Goal: Task Accomplishment & Management: Use online tool/utility

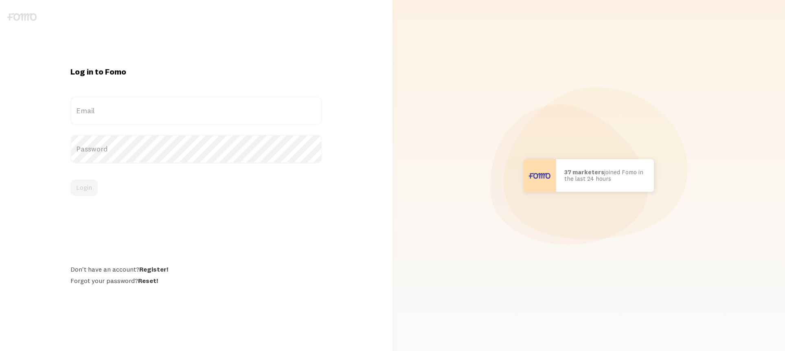
click at [175, 110] on label "Email" at bounding box center [196, 111] width 252 height 29
click at [175, 110] on input "Email" at bounding box center [196, 111] width 252 height 29
type input "[EMAIL_ADDRESS][DOMAIN_NAME]"
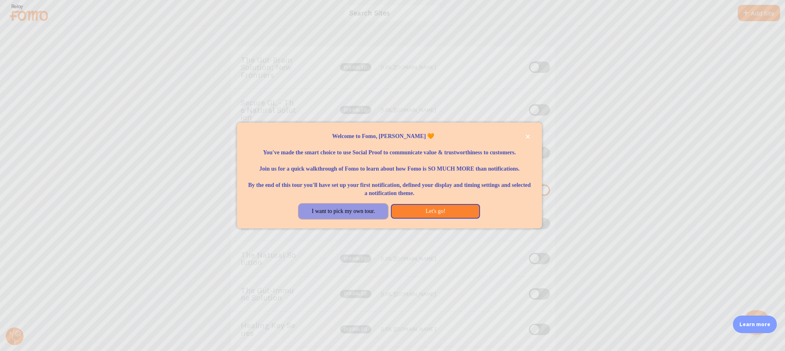
click at [375, 219] on button "I want to pick my own tour." at bounding box center [343, 211] width 89 height 15
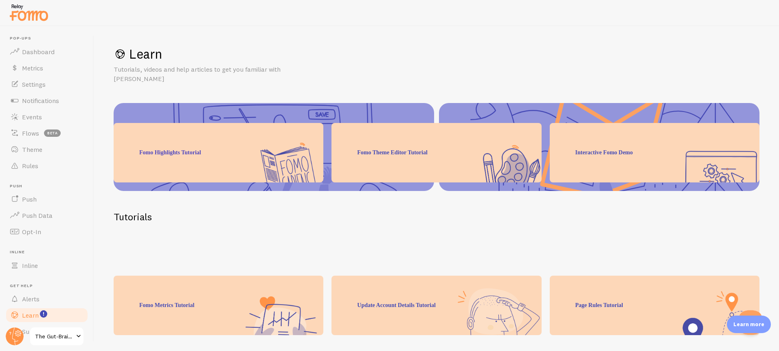
scroll to position [101, 0]
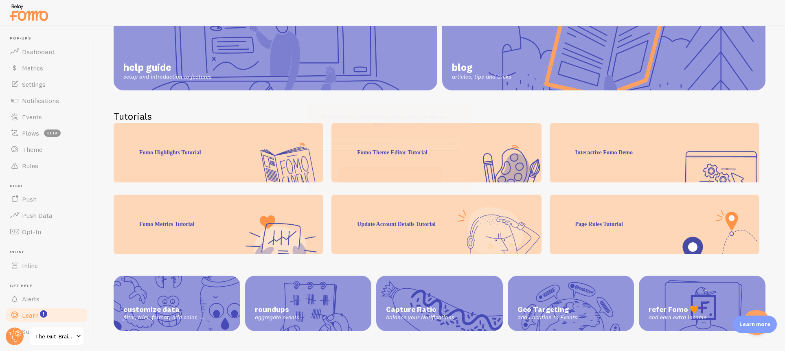
click at [389, 173] on p "You can select more than one" at bounding box center [383, 171] width 121 height 8
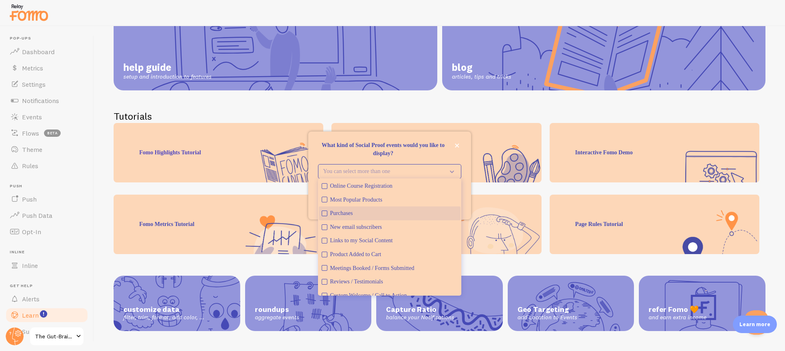
click at [329, 213] on button "Purchases" at bounding box center [390, 213] width 142 height 14
click at [488, 200] on div "Update Account Details Tutorial" at bounding box center [436, 224] width 210 height 59
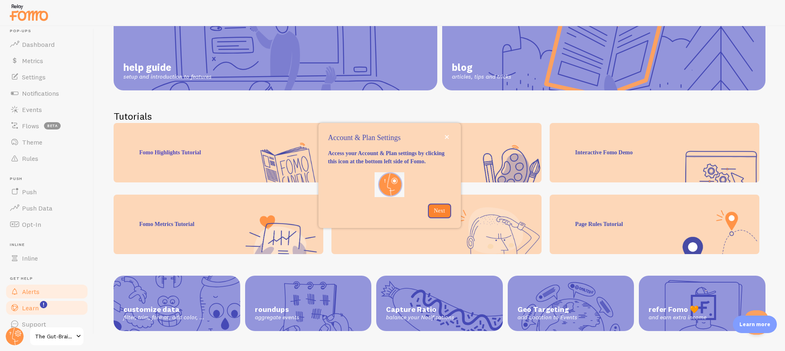
scroll to position [18, 0]
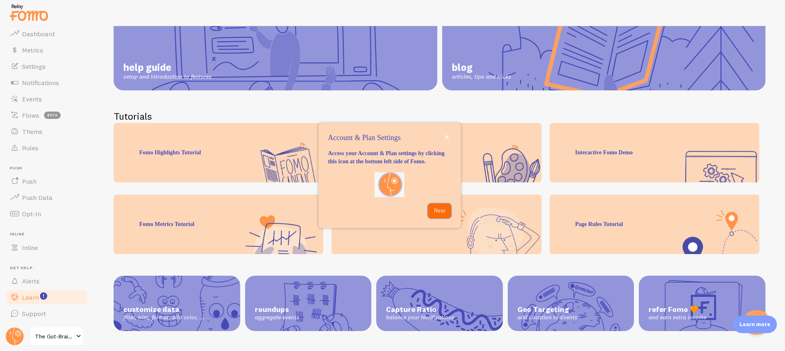
click at [435, 215] on p "Next" at bounding box center [439, 211] width 13 height 8
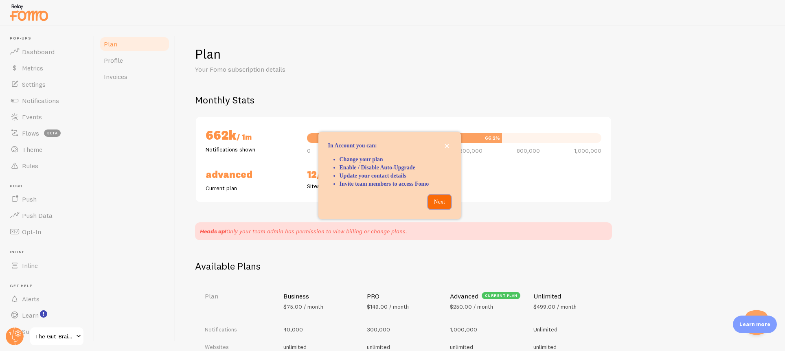
click at [441, 204] on p "Next" at bounding box center [439, 202] width 13 height 8
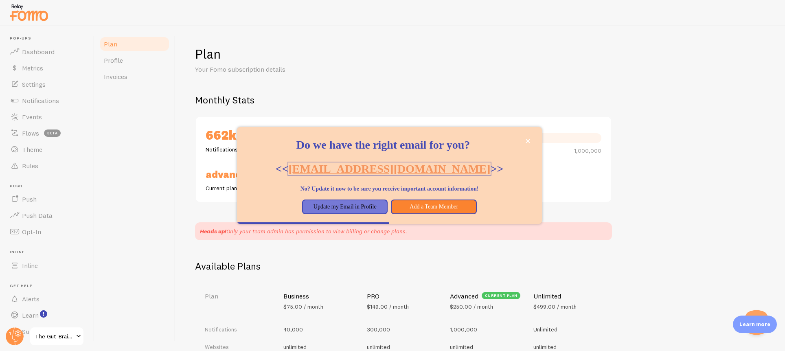
click at [408, 171] on link "[EMAIL_ADDRESS][DOMAIN_NAME]" at bounding box center [389, 168] width 202 height 13
click at [511, 205] on div "Do we have the right email for you?&amp;lt;&amp;lt; renante@goodnesslover.com &…" at bounding box center [513, 207] width 37 height 15
click at [527, 140] on icon "close," at bounding box center [528, 141] width 4 height 4
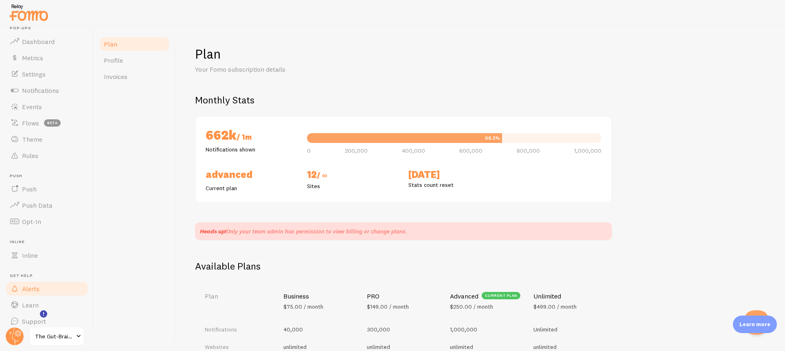
scroll to position [18, 0]
click at [53, 333] on span "The Gut-Brain Solution: New Frontiers" at bounding box center [54, 336] width 39 height 10
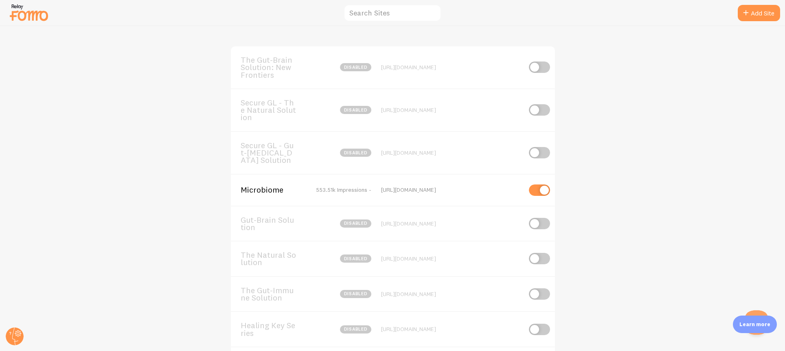
click at [262, 193] on span "Microbiome" at bounding box center [274, 189] width 66 height 7
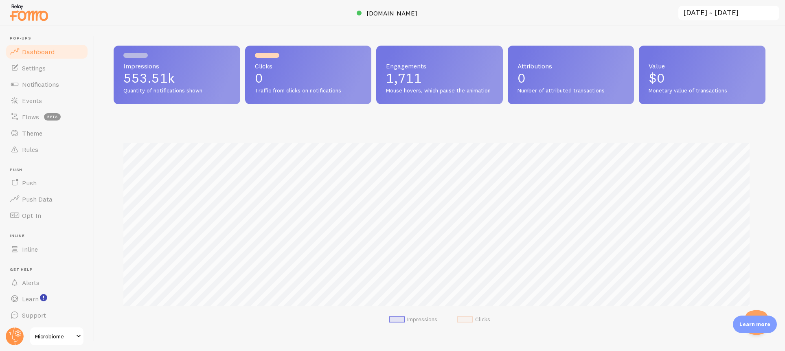
scroll to position [214, 646]
click at [39, 146] on link "Rules" at bounding box center [47, 149] width 84 height 16
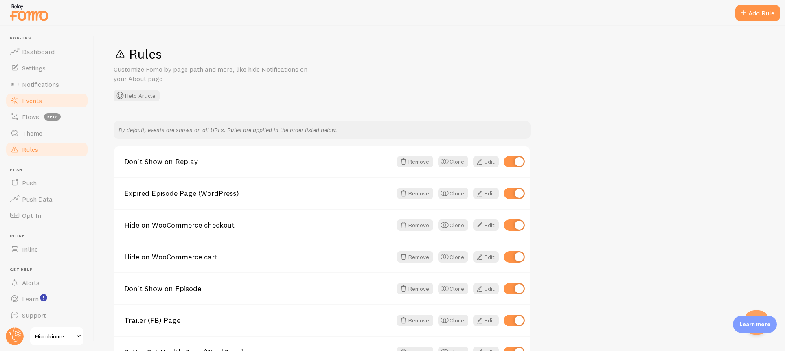
click at [53, 102] on link "Events" at bounding box center [47, 100] width 84 height 16
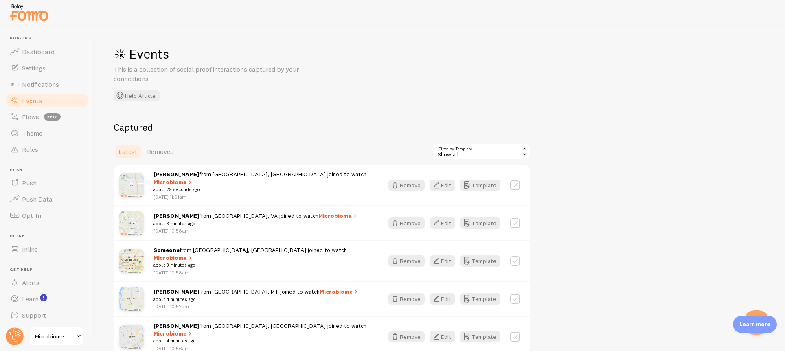
click at [478, 147] on div "Show all" at bounding box center [482, 151] width 98 height 16
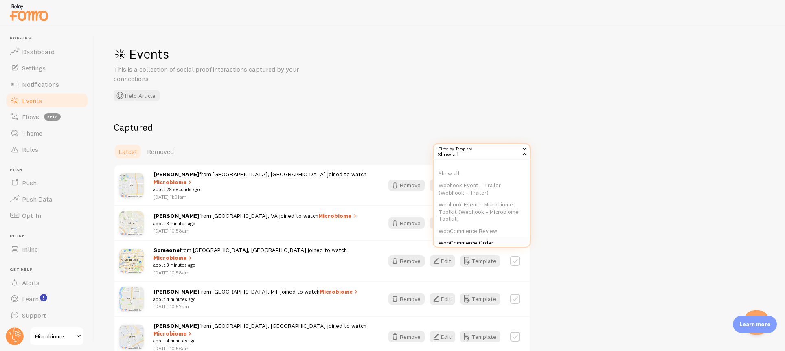
click at [492, 242] on li "WooCommerce Order" at bounding box center [482, 243] width 96 height 12
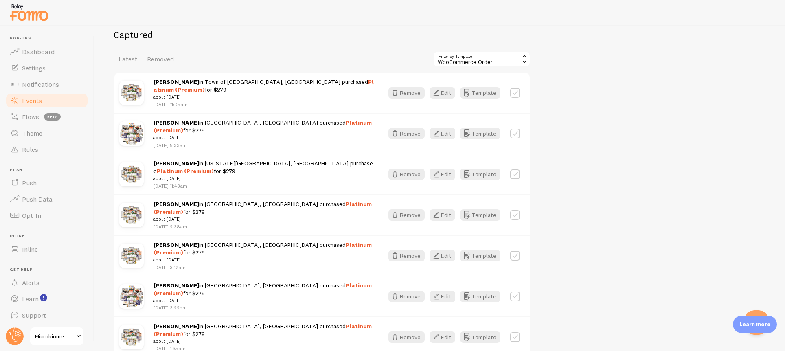
scroll to position [91, 0]
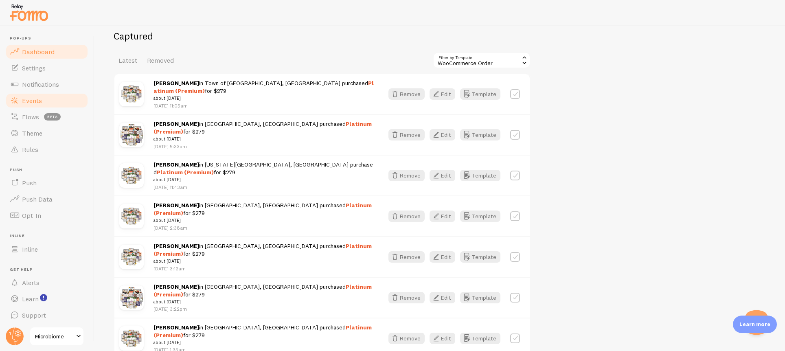
click at [48, 55] on link "Dashboard" at bounding box center [47, 52] width 84 height 16
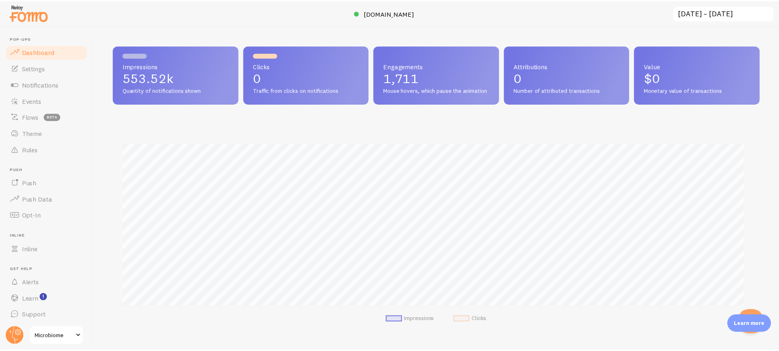
scroll to position [214, 646]
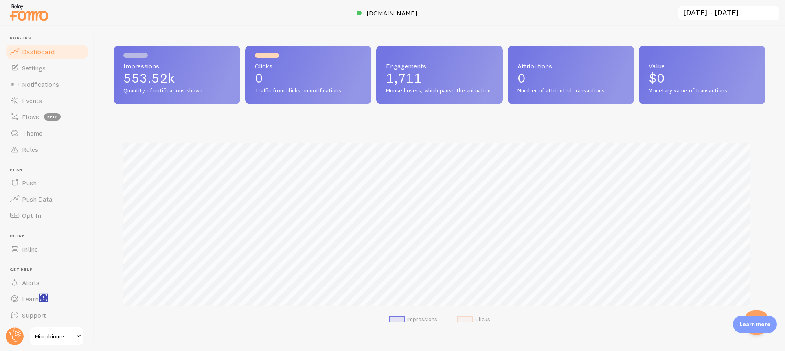
click at [43, 296] on icon "<p>Watch New Feature Tutorials!</p>" at bounding box center [43, 298] width 1 height 4
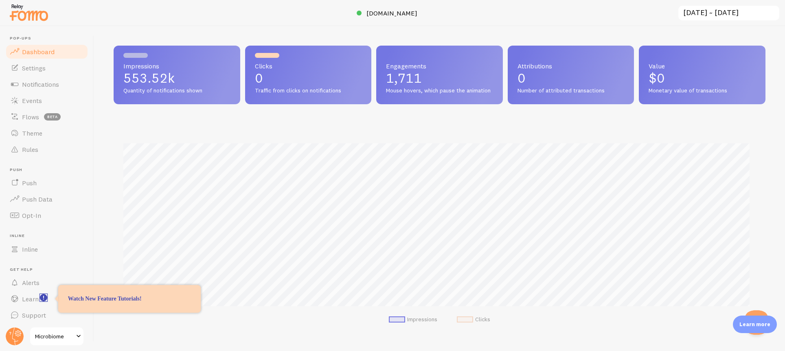
click at [43, 296] on icon "<p>Watch New Feature Tutorials!</p>" at bounding box center [43, 298] width 1 height 4
click at [108, 298] on p "Watch New Feature Tutorials!" at bounding box center [129, 299] width 123 height 8
click at [28, 302] on span "Learn" at bounding box center [30, 299] width 17 height 8
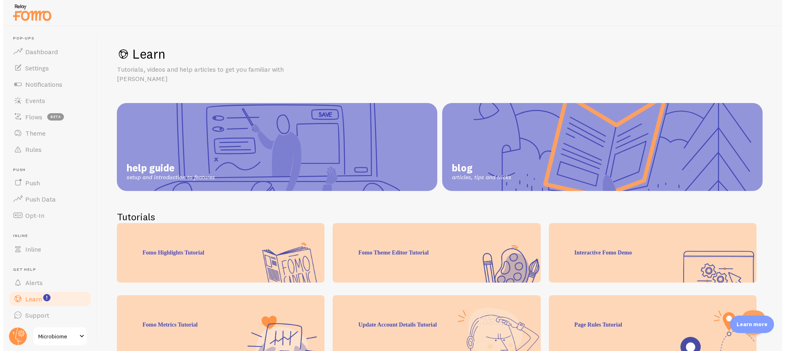
scroll to position [101, 0]
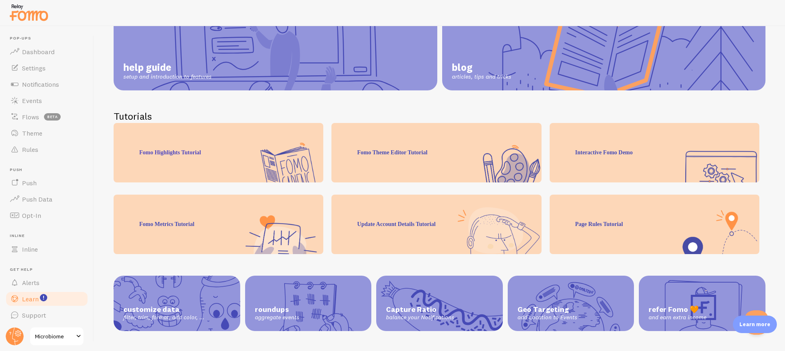
click at [753, 325] on p "Learn more" at bounding box center [754, 324] width 31 height 8
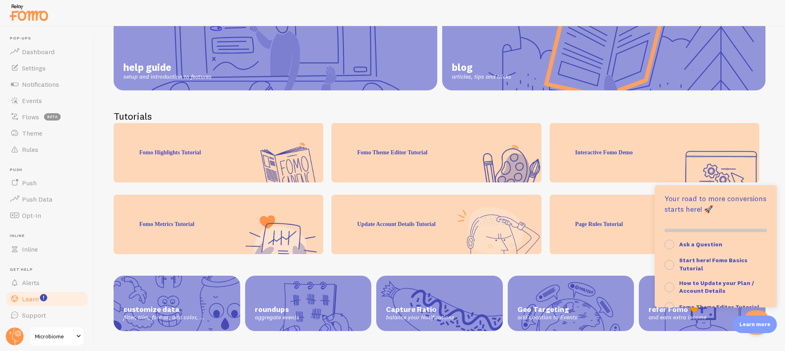
click at [753, 324] on p "Learn more" at bounding box center [754, 324] width 31 height 8
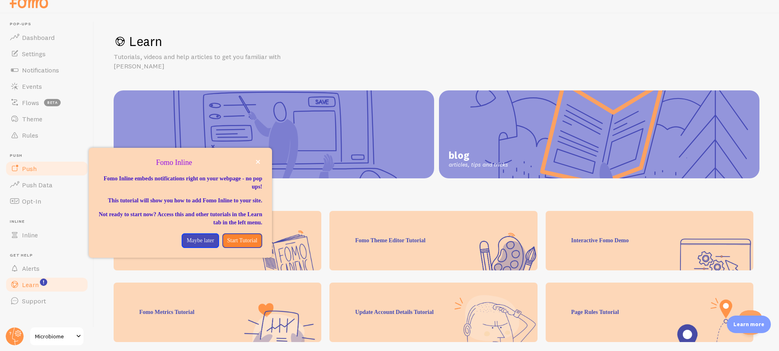
scroll to position [13, 0]
click at [49, 53] on link "Settings" at bounding box center [47, 53] width 84 height 16
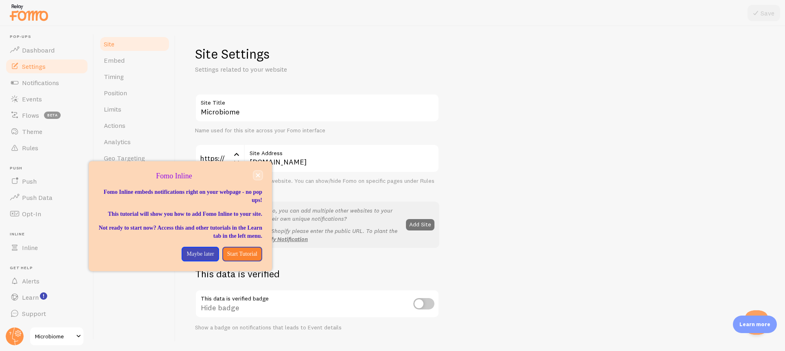
click at [259, 174] on icon "close," at bounding box center [258, 175] width 4 height 4
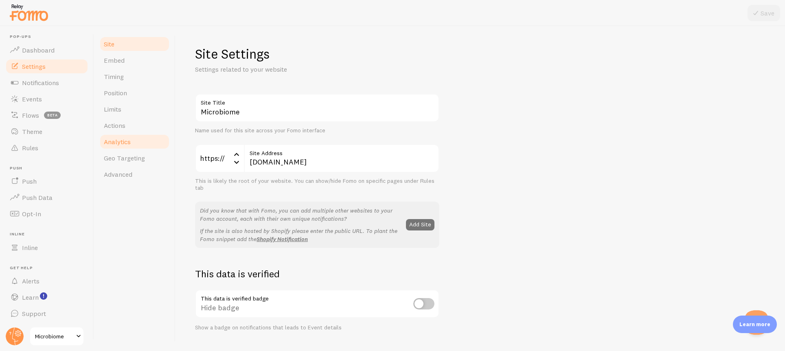
click at [122, 141] on span "Analytics" at bounding box center [117, 142] width 27 height 8
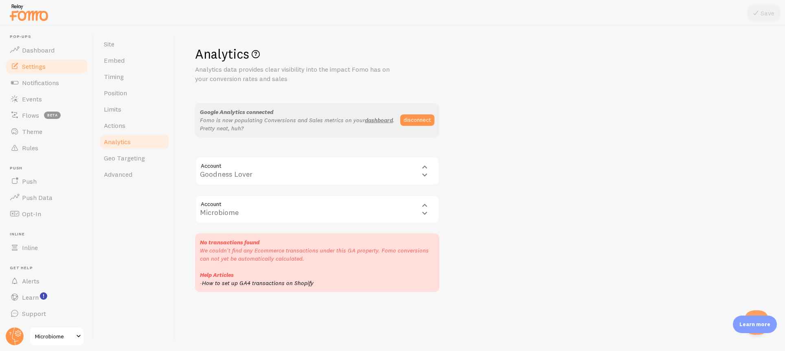
click at [275, 173] on div "Account 148916354 Goodness Lover Goodness Lover" at bounding box center [317, 171] width 244 height 29
click at [281, 221] on div "Account properties/353105987 Microbiome Microbiome" at bounding box center [317, 209] width 244 height 29
click at [419, 120] on button "disconnect" at bounding box center [417, 119] width 34 height 11
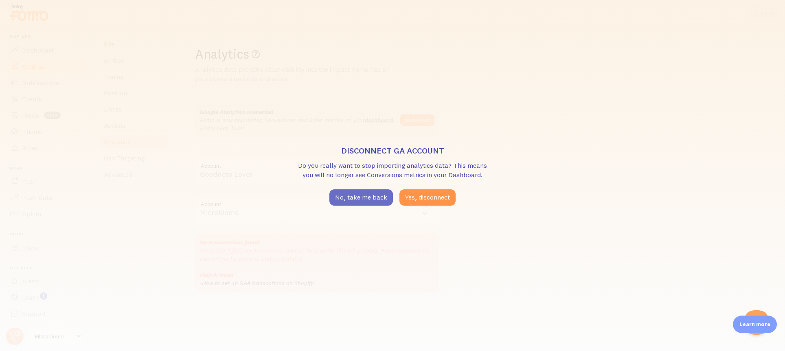
click at [377, 203] on button "No, take me back" at bounding box center [361, 197] width 64 height 16
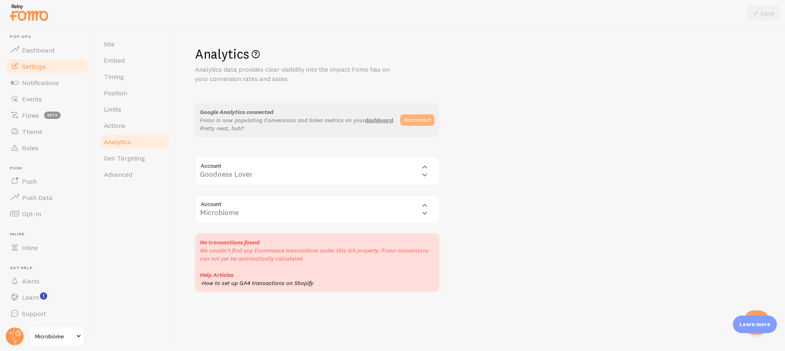
click at [414, 121] on button "disconnect" at bounding box center [417, 119] width 34 height 11
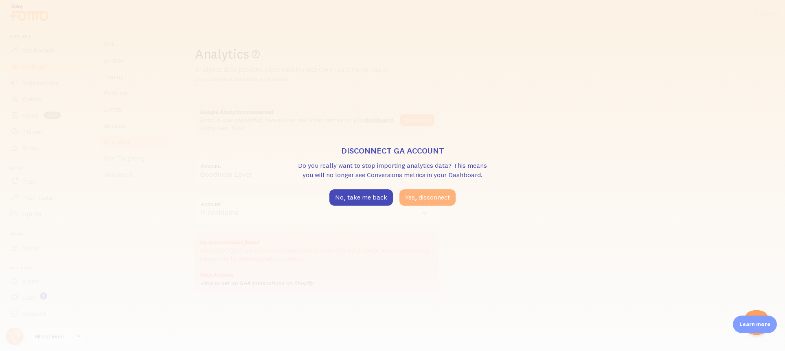
click at [424, 196] on button "Yes, disconnect" at bounding box center [427, 197] width 56 height 16
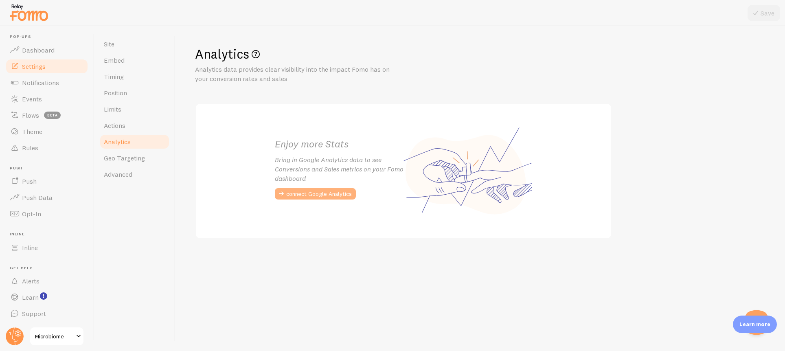
click at [320, 194] on button "connect Google Analytics" at bounding box center [315, 193] width 81 height 11
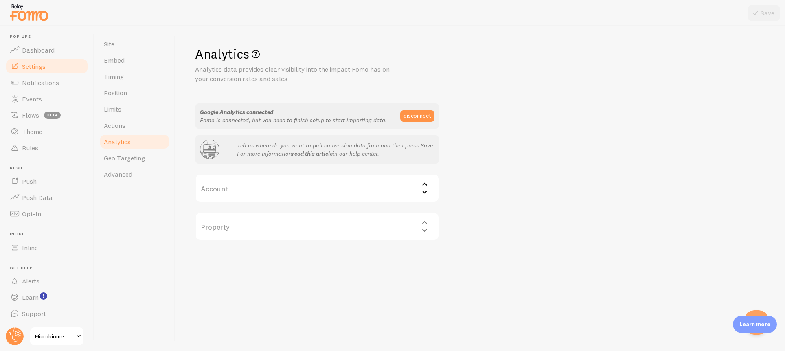
click at [298, 184] on label "Account" at bounding box center [317, 188] width 244 height 29
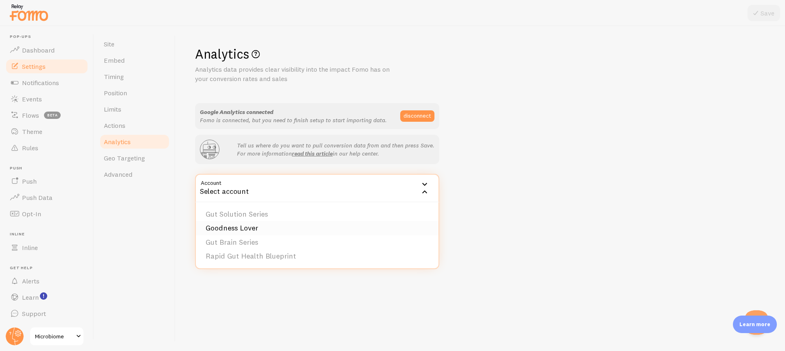
click at [274, 229] on li "Goodness Lover" at bounding box center [317, 228] width 243 height 14
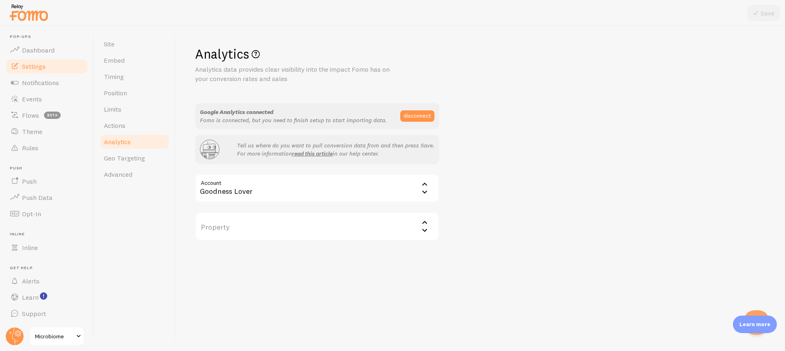
click at [275, 220] on label "Property" at bounding box center [317, 226] width 244 height 29
click at [281, 250] on li "Goodness Lover - GA4 - All Traffic" at bounding box center [317, 253] width 243 height 14
click at [766, 12] on button "Save" at bounding box center [764, 13] width 33 height 16
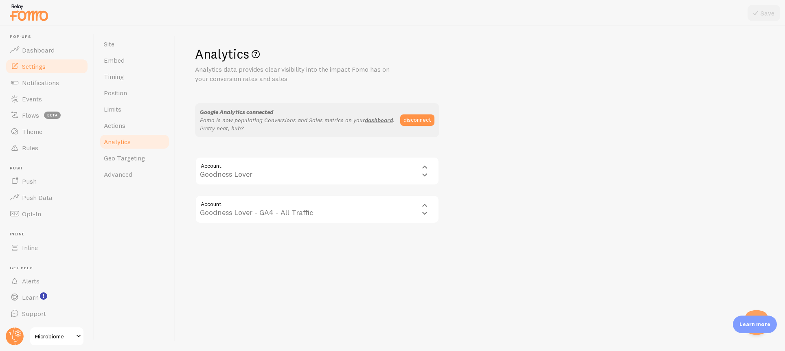
click at [237, 269] on div "Analytics Analytics data provides clear visibility into the impact Fomo has on …" at bounding box center [481, 188] width 610 height 325
click at [129, 158] on span "Geo Targeting" at bounding box center [124, 158] width 41 height 8
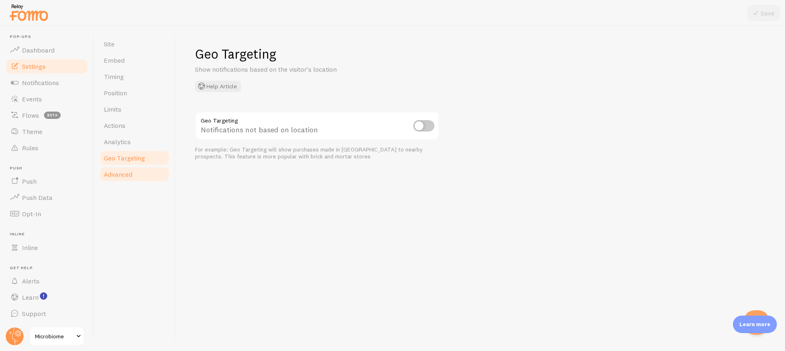
click at [127, 172] on span "Advanced" at bounding box center [118, 174] width 29 height 8
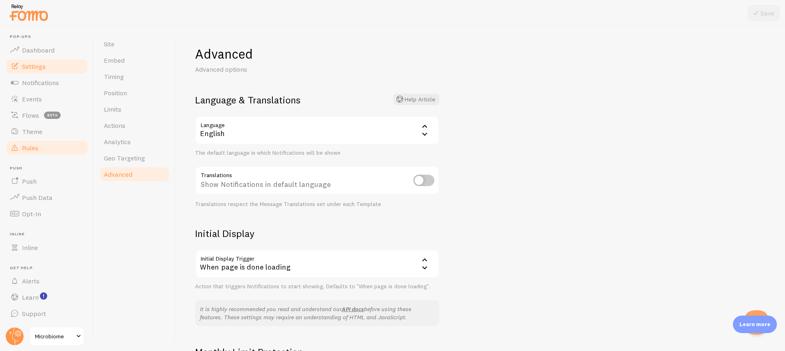
click at [44, 148] on link "Rules" at bounding box center [47, 148] width 84 height 16
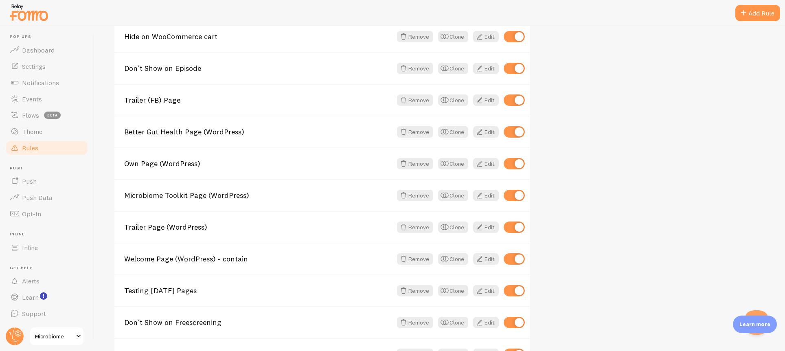
scroll to position [374, 0]
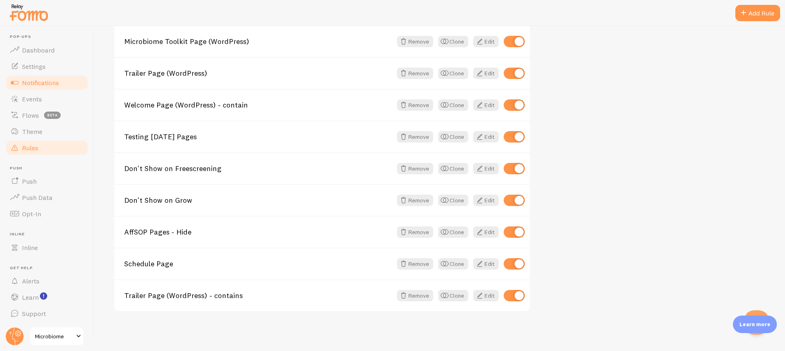
click at [42, 81] on span "Notifications" at bounding box center [40, 83] width 37 height 8
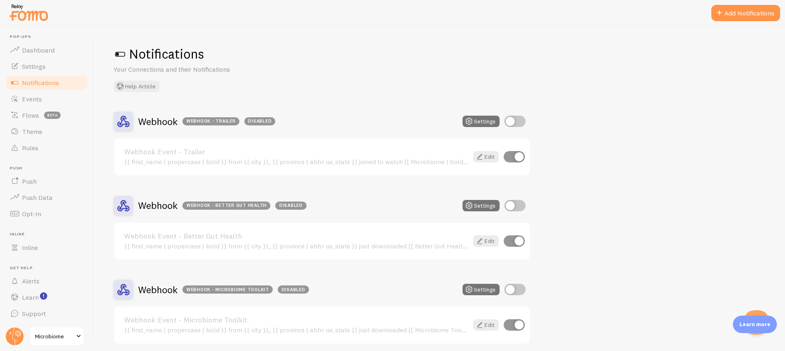
scroll to position [238, 0]
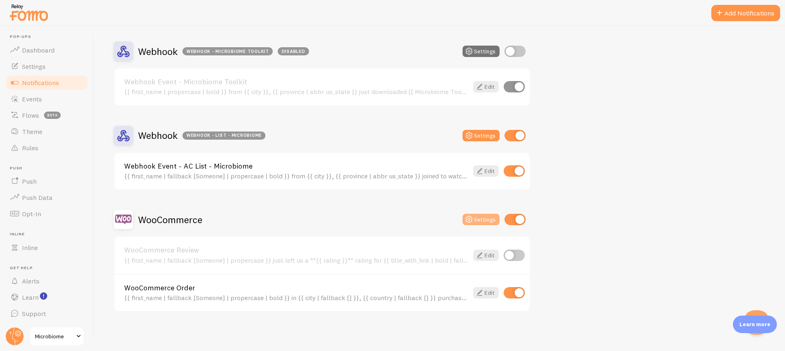
click at [487, 221] on button "Settings" at bounding box center [481, 219] width 37 height 11
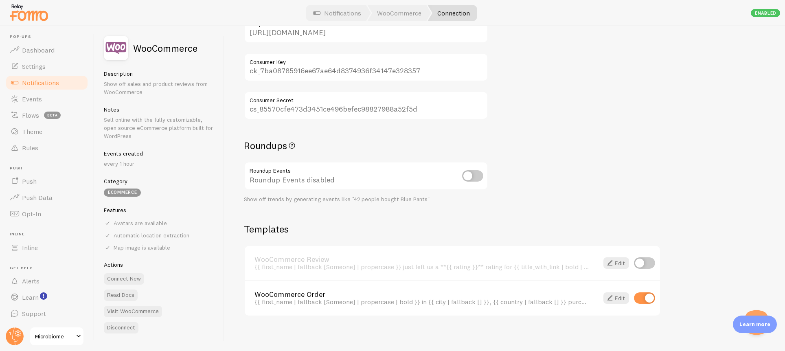
scroll to position [109, 0]
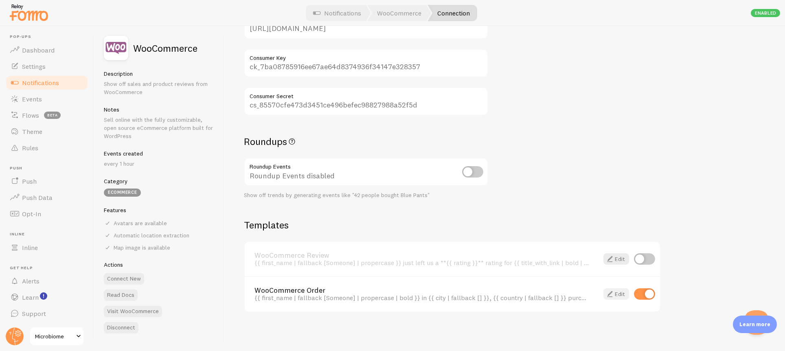
click at [615, 295] on link "Edit" at bounding box center [616, 293] width 26 height 11
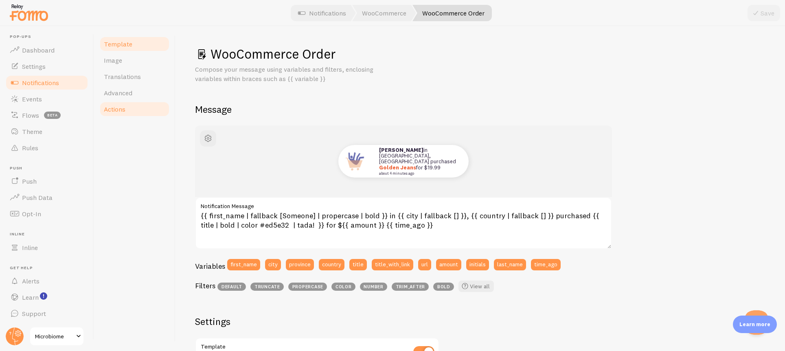
click at [132, 110] on link "Actions" at bounding box center [134, 109] width 71 height 16
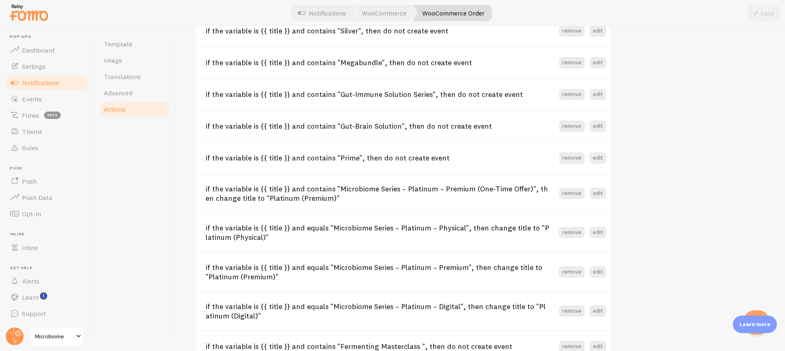
scroll to position [844, 0]
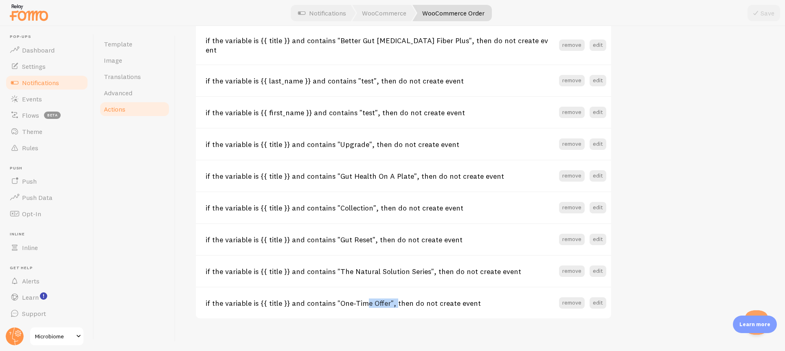
drag, startPoint x: 387, startPoint y: 297, endPoint x: 338, endPoint y: 293, distance: 49.0
click at [338, 298] on h3 "if the variable is {{ title }} and contains "One-Time Offer", then do not creat…" at bounding box center [382, 302] width 353 height 9
copy h3 "One-Time Offer"
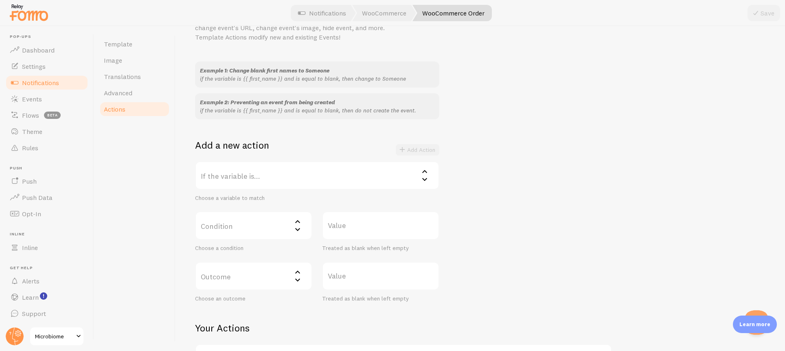
scroll to position [0, 0]
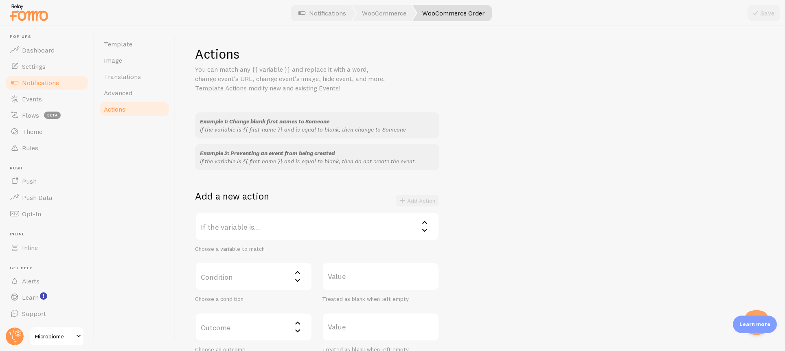
click at [264, 215] on label "If the variable is..." at bounding box center [317, 226] width 244 height 29
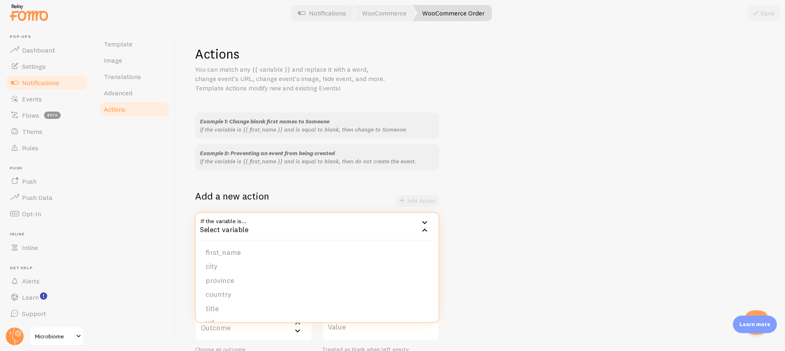
click at [227, 314] on li "title" at bounding box center [317, 309] width 243 height 14
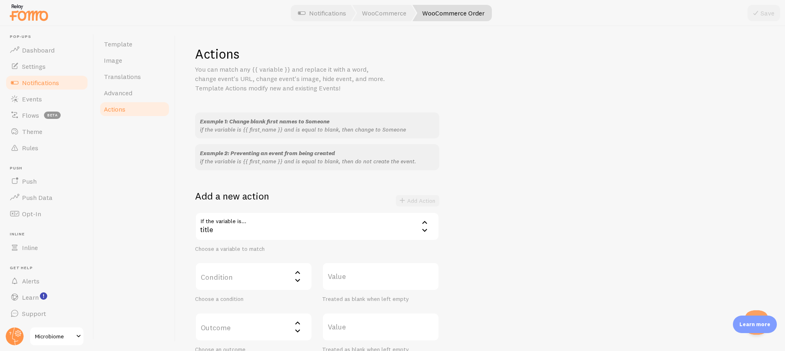
click at [248, 272] on label "Condition" at bounding box center [253, 276] width 117 height 29
click at [237, 327] on li "contains" at bounding box center [254, 331] width 116 height 14
click at [345, 283] on label "Value" at bounding box center [380, 276] width 117 height 29
click at [345, 283] on input "Value" at bounding box center [380, 276] width 117 height 29
paste input "One-Time Offer"
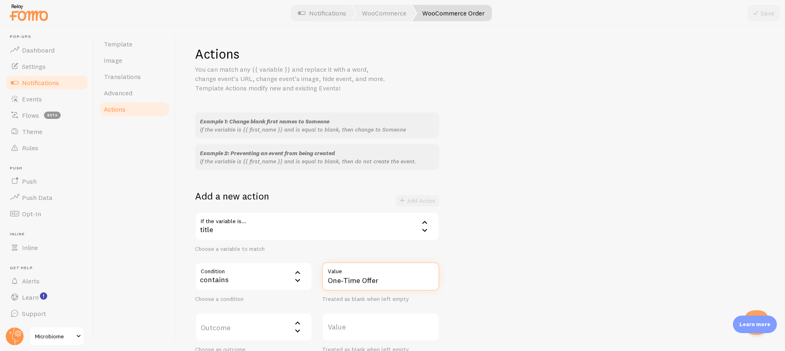
click at [362, 278] on input "One-Time Offer" at bounding box center [380, 276] width 117 height 29
type input "One-Time-Offer"
click at [511, 267] on div "Example 1: Change blank first names to Someone if the variable is {{ first_name…" at bounding box center [480, 232] width 571 height 241
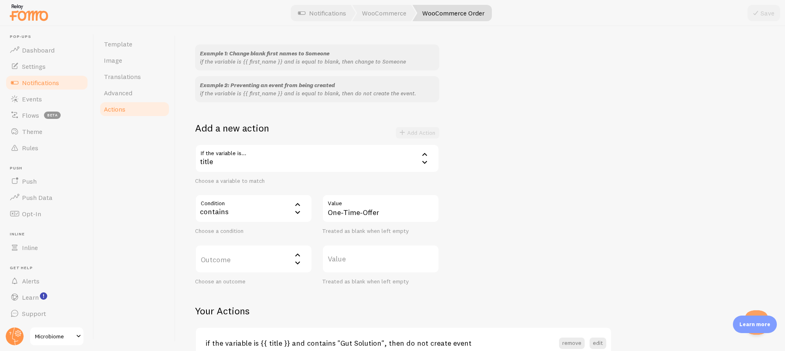
scroll to position [73, 0]
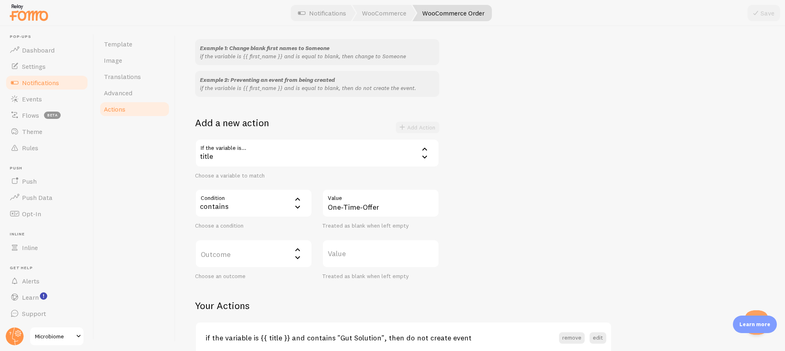
click at [255, 260] on label "Outcome" at bounding box center [253, 253] width 117 height 29
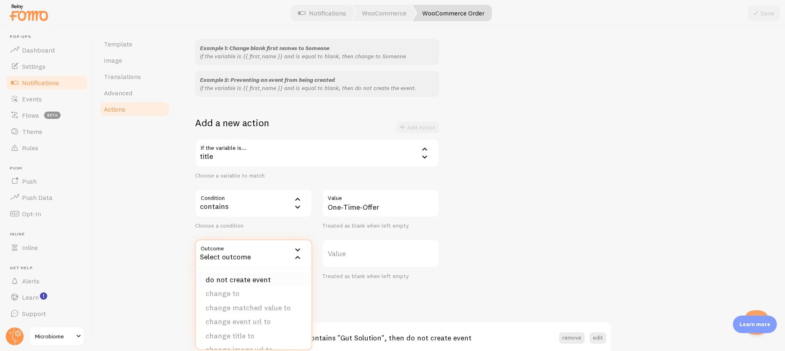
click at [254, 280] on li "do not create event" at bounding box center [254, 280] width 116 height 14
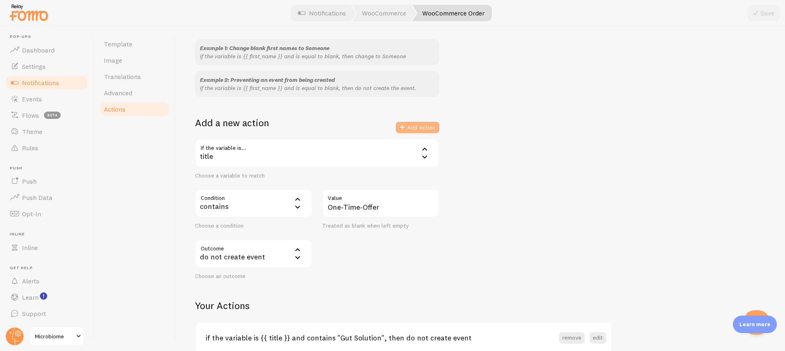
click at [428, 125] on button "Add Action" at bounding box center [418, 127] width 44 height 11
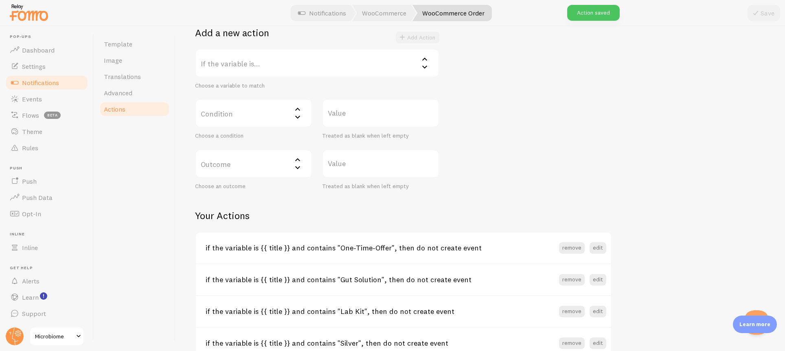
scroll to position [163, 0]
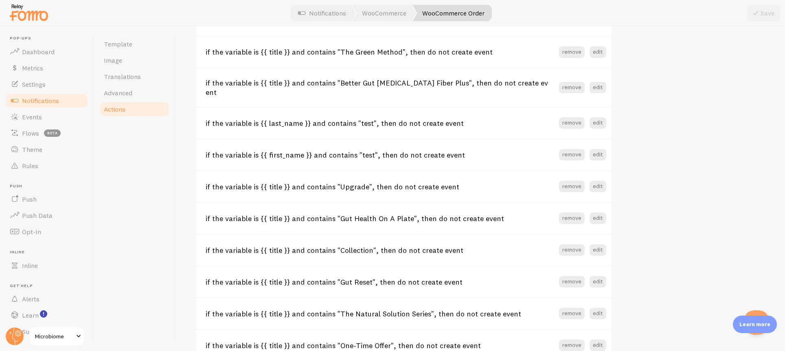
scroll to position [876, 0]
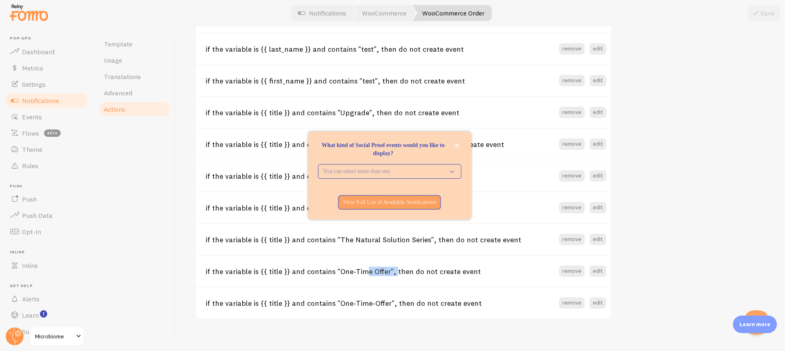
drag, startPoint x: 385, startPoint y: 265, endPoint x: 338, endPoint y: 266, distance: 47.3
click at [338, 267] on h3 "if the variable is {{ title }} and contains "One-Time Offer", then do not creat…" at bounding box center [382, 271] width 353 height 9
copy h3 "One-Time Offe"
drag, startPoint x: 385, startPoint y: 295, endPoint x: 339, endPoint y: 298, distance: 46.1
click at [339, 298] on h3 "if the variable is {{ title }} and contains "One-Time-Offer", then do not creat…" at bounding box center [382, 302] width 353 height 9
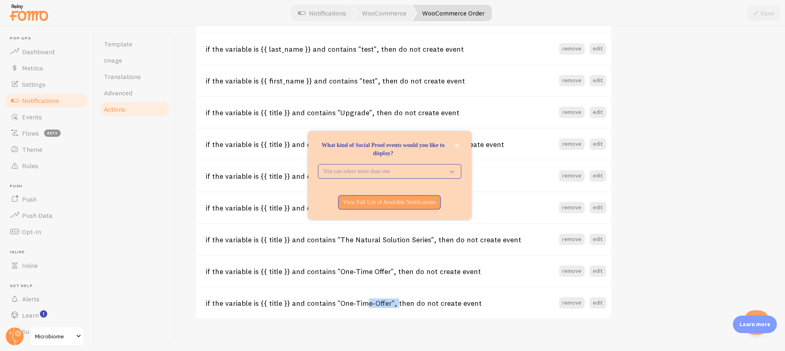
copy h3 "One-Time-Offer"
click at [457, 143] on icon "close," at bounding box center [457, 145] width 4 height 4
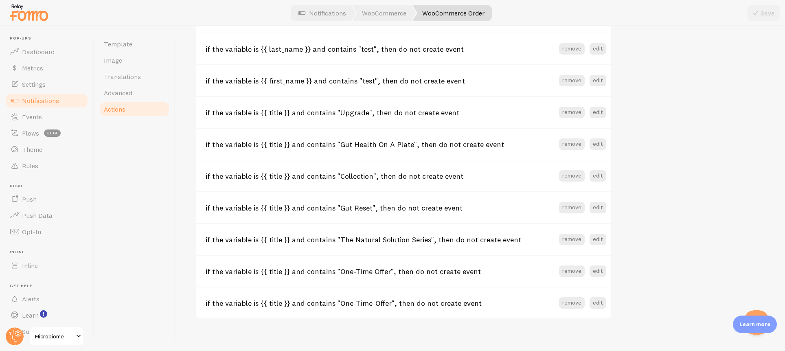
click at [386, 267] on h3 "if the variable is {{ title }} and contains "One-Time Offer", then do not creat…" at bounding box center [382, 271] width 353 height 9
drag, startPoint x: 377, startPoint y: 266, endPoint x: 338, endPoint y: 264, distance: 38.3
click at [338, 267] on h3 "if the variable is {{ title }} and contains "One-Time Offer", then do not creat…" at bounding box center [382, 271] width 353 height 9
copy h3 "One-Time Offer"
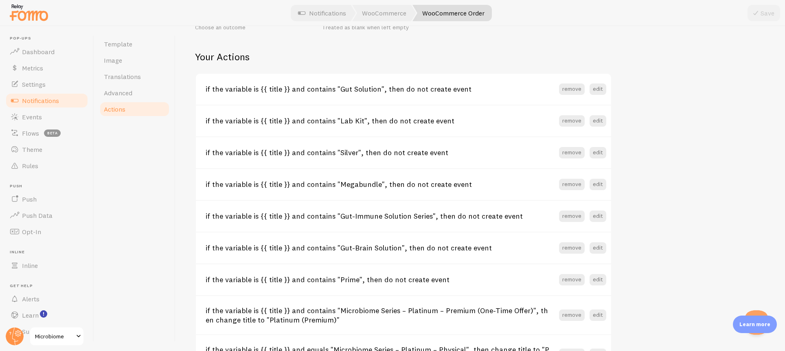
scroll to position [252, 0]
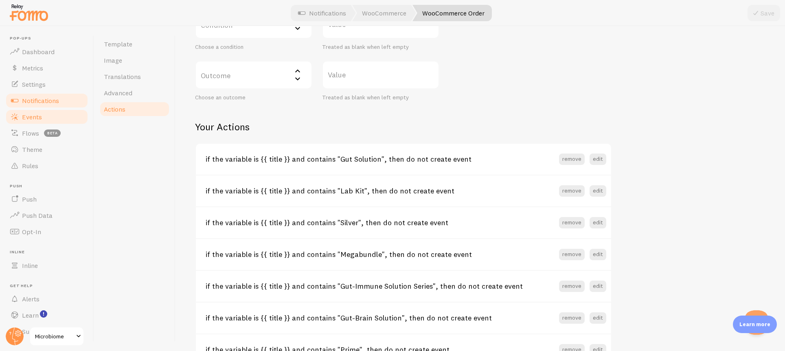
click at [48, 121] on link "Events" at bounding box center [47, 117] width 84 height 16
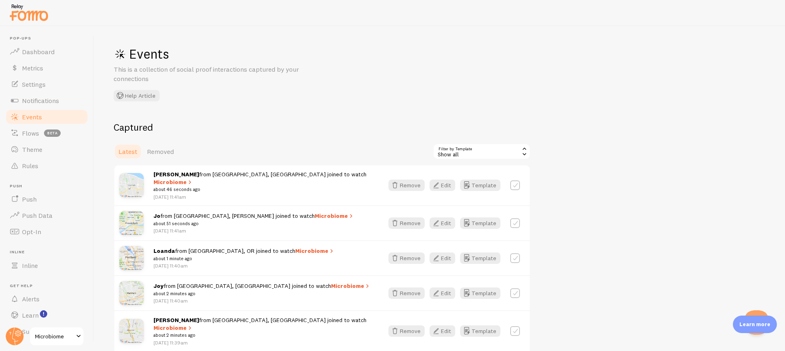
click at [483, 154] on div "Show all" at bounding box center [482, 151] width 98 height 16
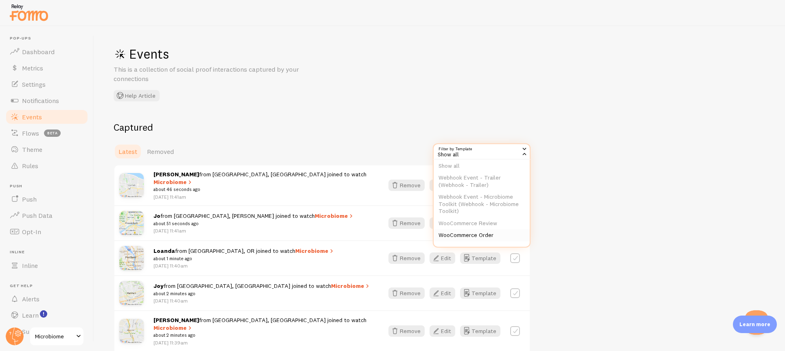
scroll to position [14, 0]
click at [486, 230] on li "WooCommerce Order" at bounding box center [482, 229] width 96 height 12
